Goal: Find specific page/section: Find specific page/section

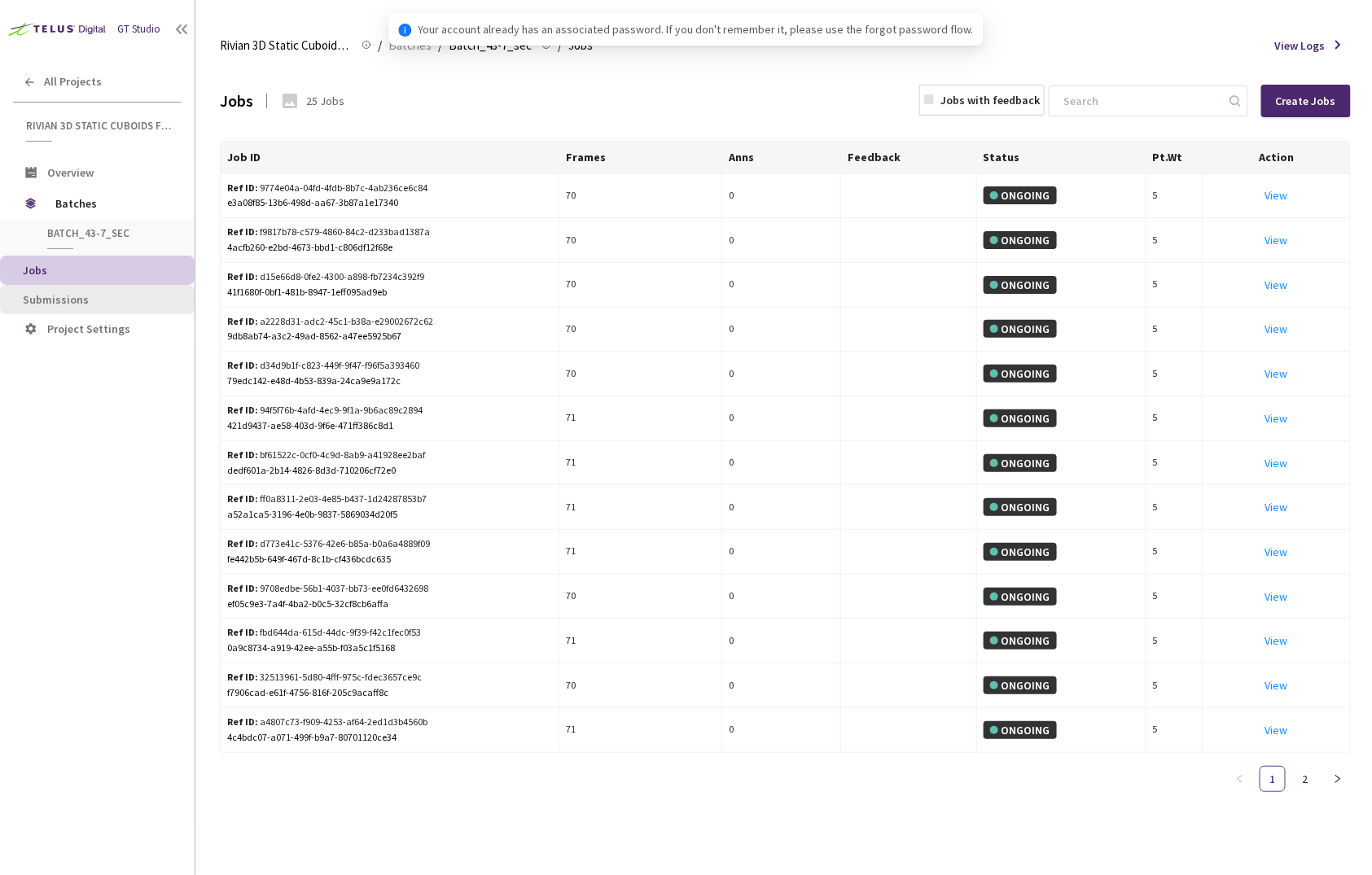
click at [123, 305] on li "Submissions" at bounding box center [97, 299] width 194 height 29
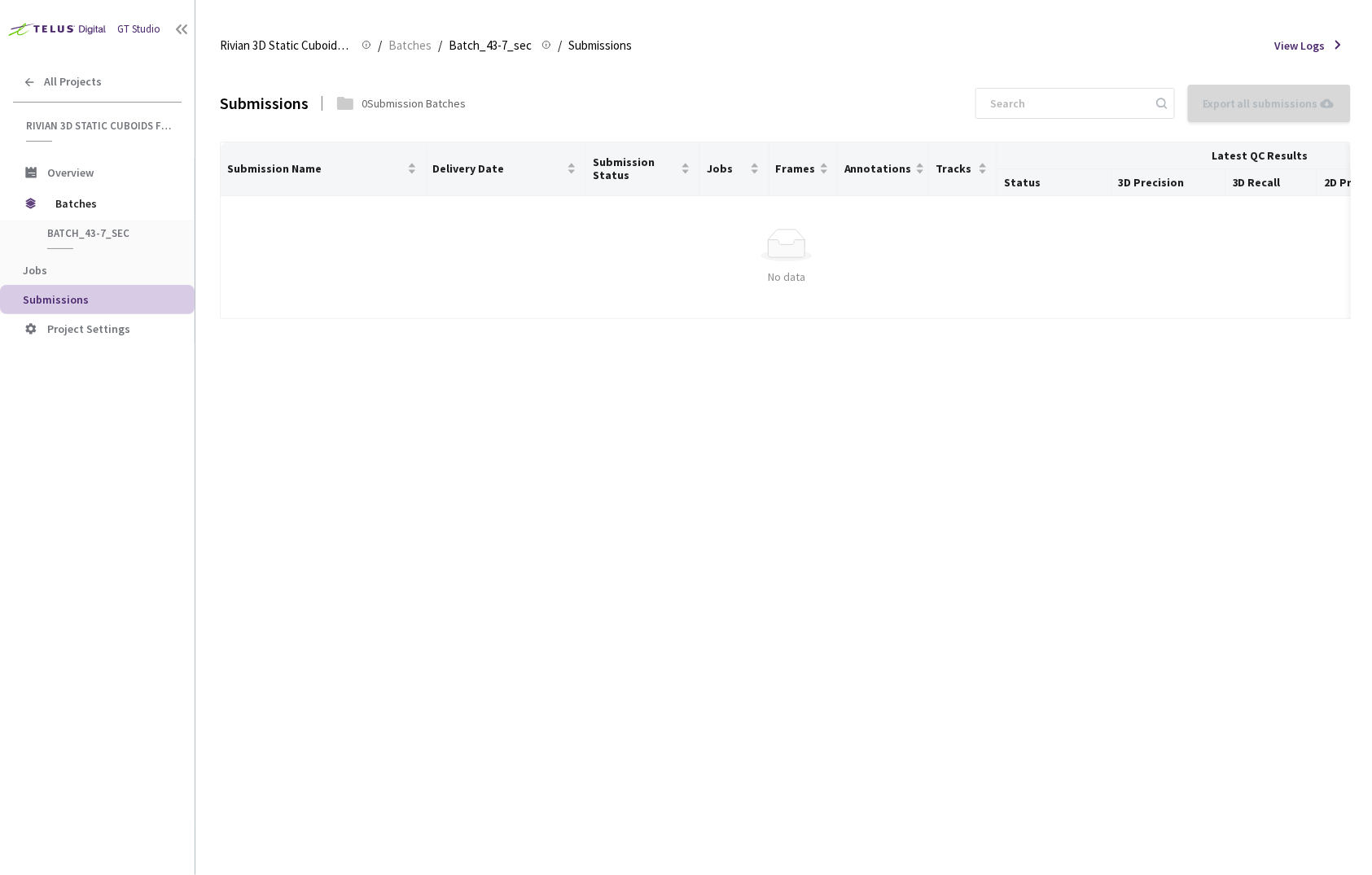
click at [540, 417] on div "Submissions 0 Submission Batches Export all submissions No Submissions to Expor…" at bounding box center [785, 470] width 1131 height 810
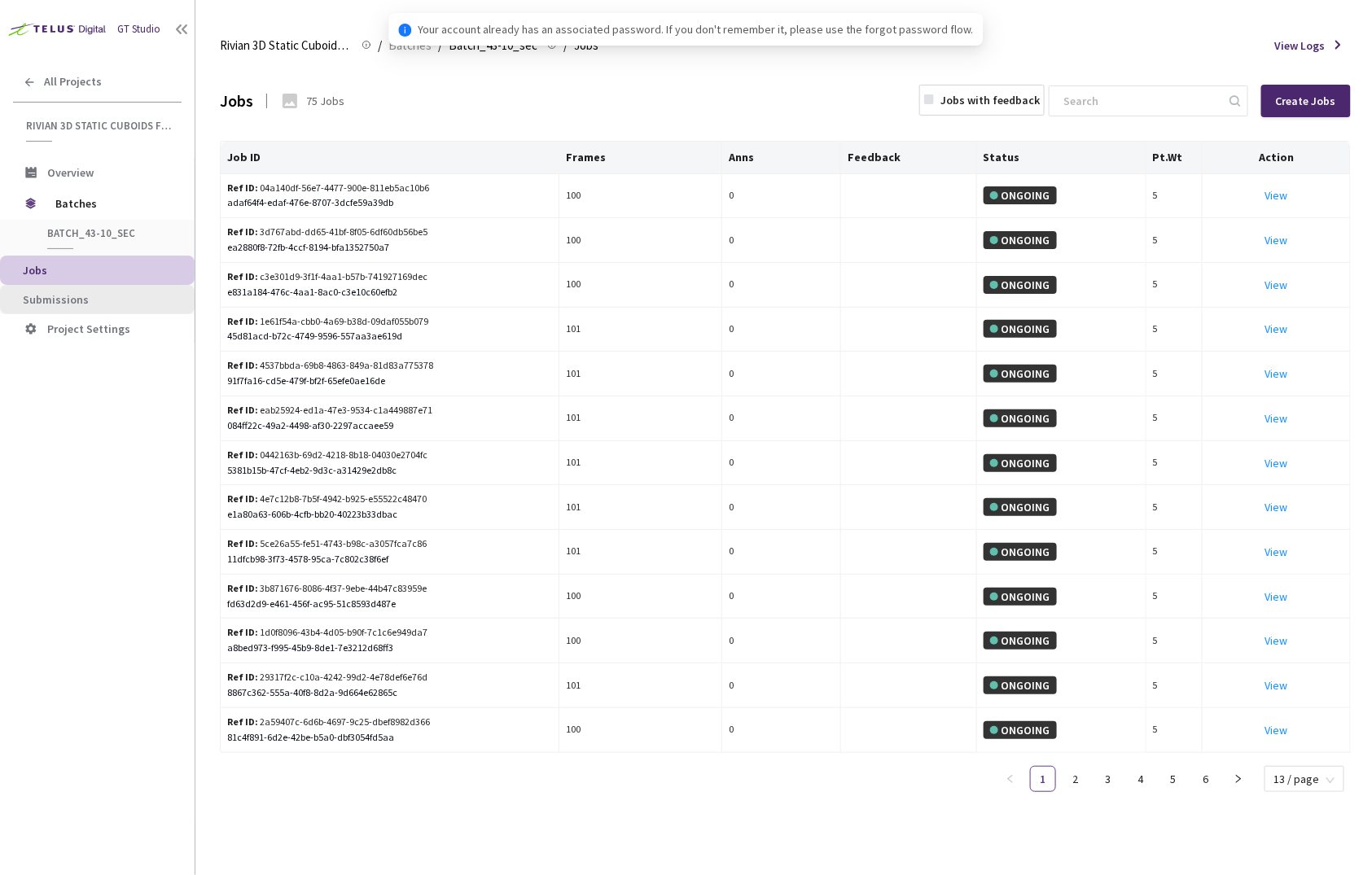
click at [164, 300] on span "Submissions" at bounding box center [101, 300] width 158 height 14
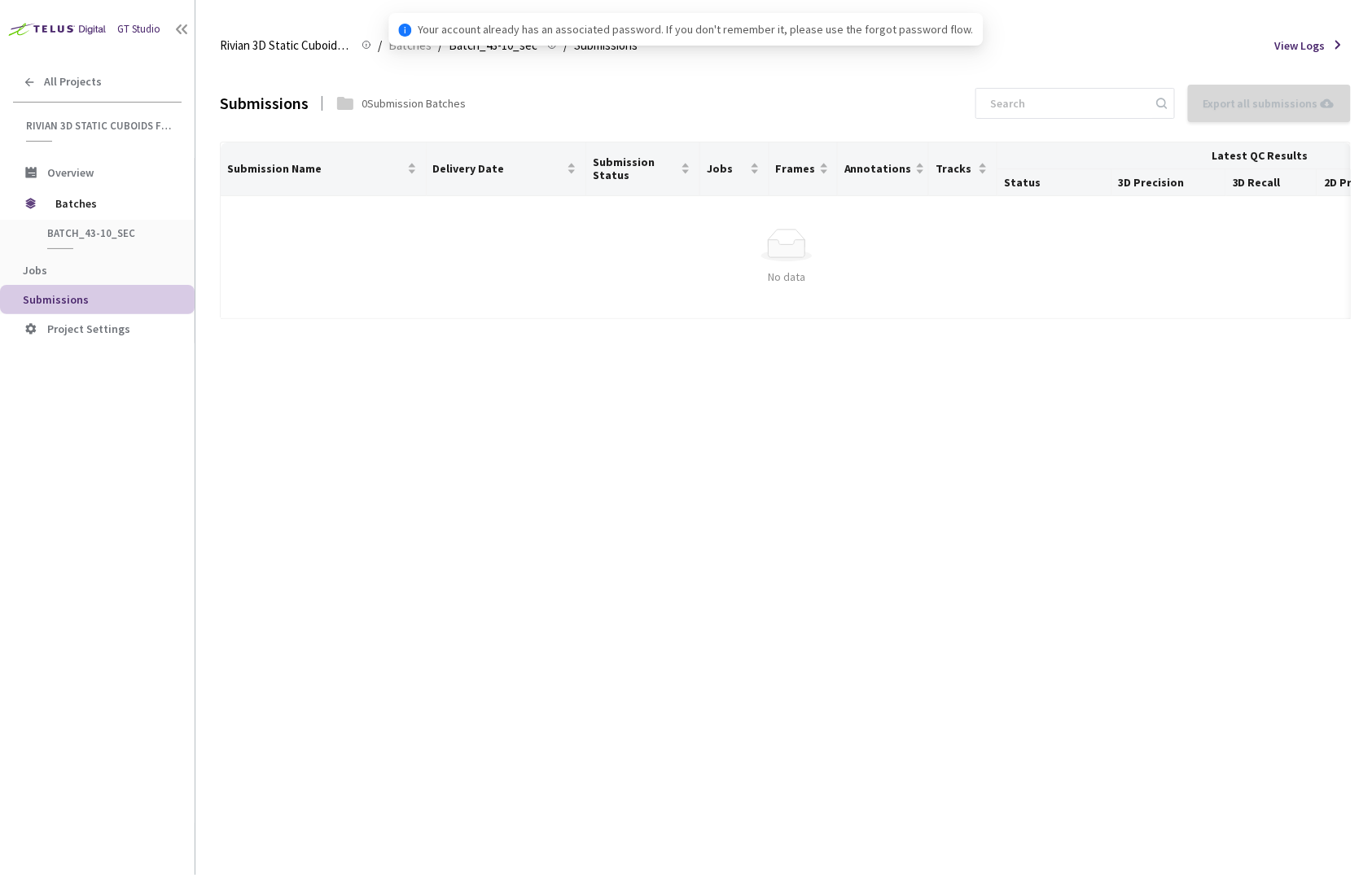
click at [466, 490] on div "Submissions 0 Submission Batches Export all submissions No Submissions to Expor…" at bounding box center [785, 470] width 1131 height 810
click at [434, 412] on div "Submissions 0 Submission Batches Export all submissions No Submissions to Expor…" at bounding box center [785, 470] width 1131 height 810
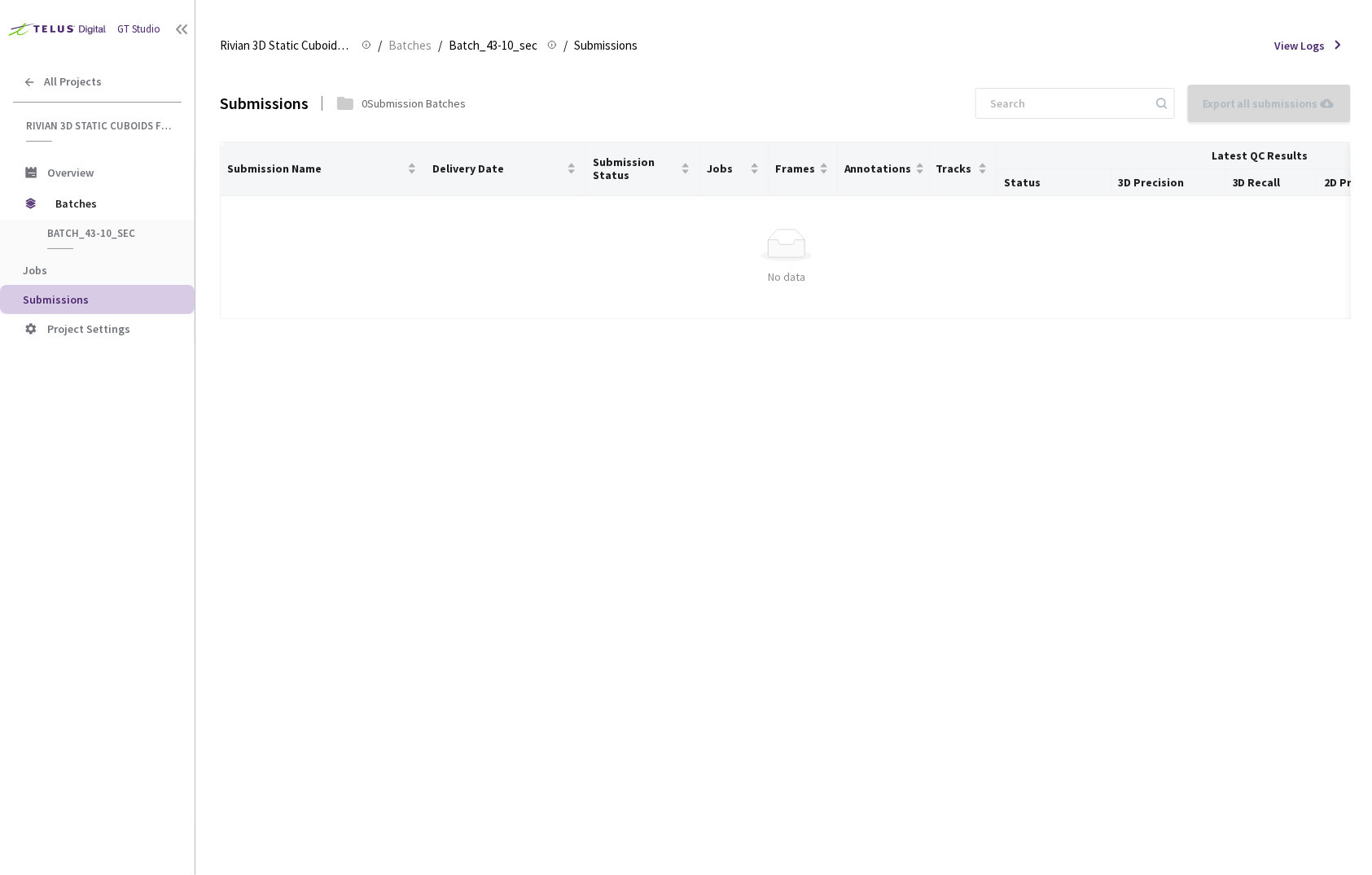
click at [434, 412] on div "Submissions 0 Submission Batches Export all submissions No Submissions to Expor…" at bounding box center [785, 470] width 1131 height 810
